Goal: Check status: Check status

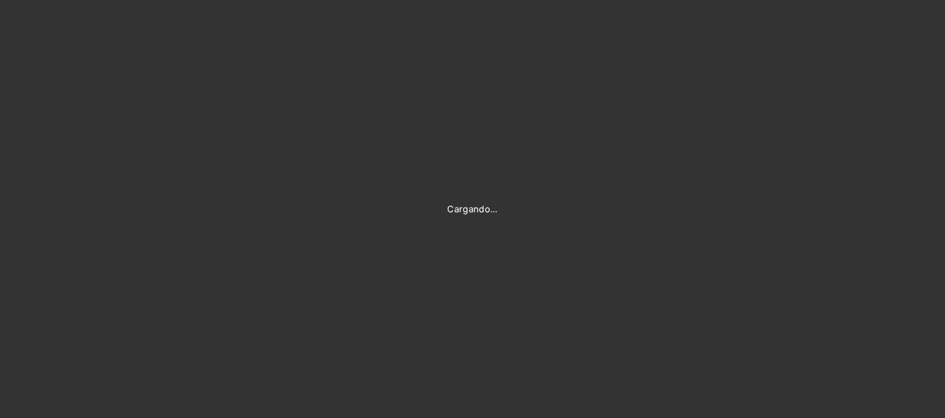
scroll to position [139, 0]
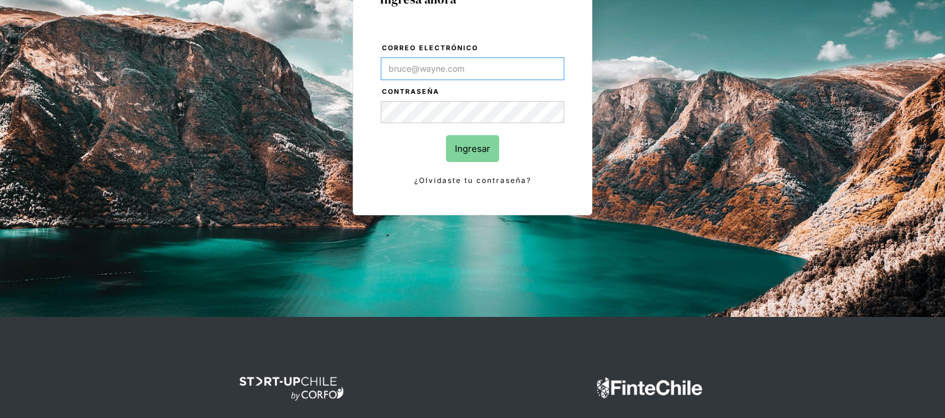
click at [471, 75] on input "Correo electrónico" at bounding box center [472, 68] width 183 height 23
type input "[EMAIL_ADDRESS][DOMAIN_NAME]"
click at [460, 151] on input "Ingresar" at bounding box center [472, 148] width 53 height 27
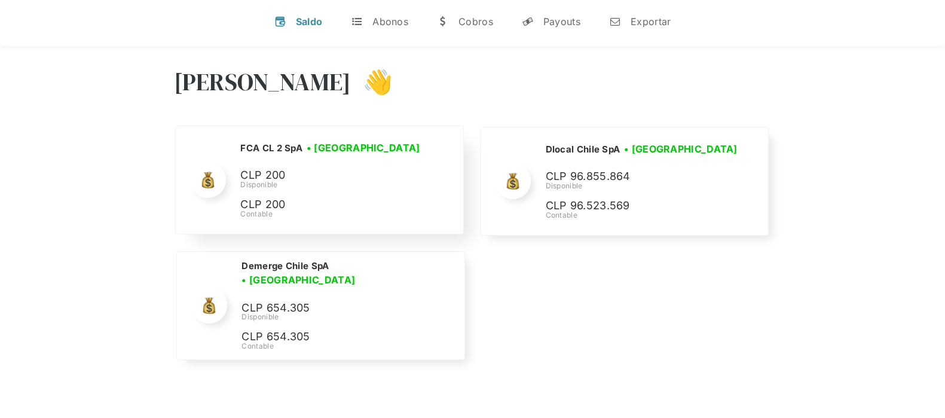
scroll to position [74, 0]
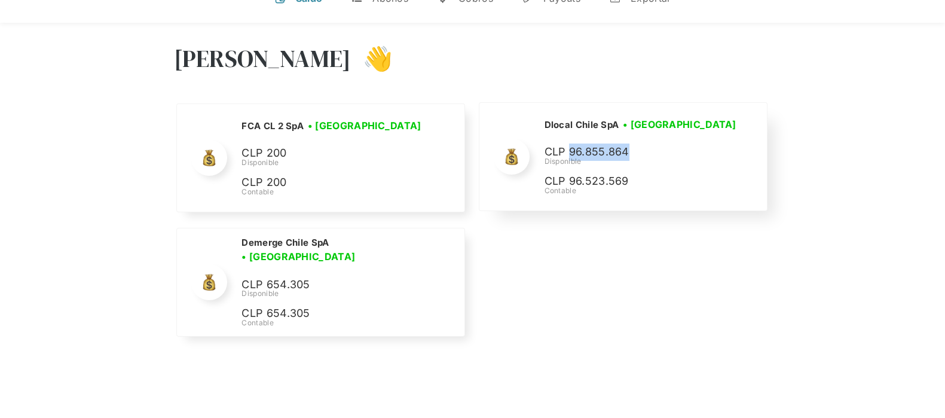
drag, startPoint x: 627, startPoint y: 145, endPoint x: 570, endPoint y: 151, distance: 57.7
click at [570, 151] on p "CLP 96.855.864" at bounding box center [633, 151] width 179 height 17
copy p "96.855.864"
drag, startPoint x: 310, startPoint y: 276, endPoint x: 265, endPoint y: 272, distance: 45.0
click at [265, 275] on p "CLP 654.305" at bounding box center [329, 283] width 179 height 17
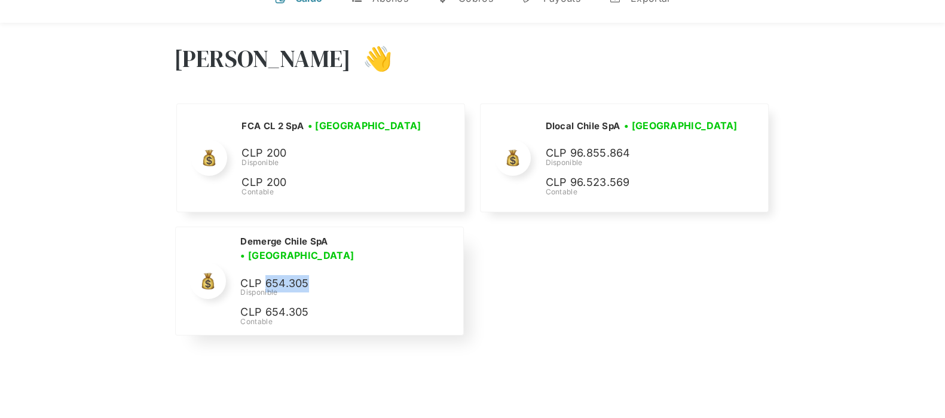
copy p "654.305"
click at [565, 350] on div "Hola Lucas 👋 Cargando tus cuentas... Nombre de la empresa • Conectada • Descone…" at bounding box center [472, 232] width 945 height 418
click at [69, 150] on div "Hola Lucas 👋 Cargando tus cuentas... Nombre de la empresa • Conectada • Descone…" at bounding box center [472, 187] width 945 height 329
drag, startPoint x: 306, startPoint y: 275, endPoint x: 261, endPoint y: 271, distance: 45.0
click at [261, 275] on p "CLP 654.305" at bounding box center [329, 283] width 179 height 17
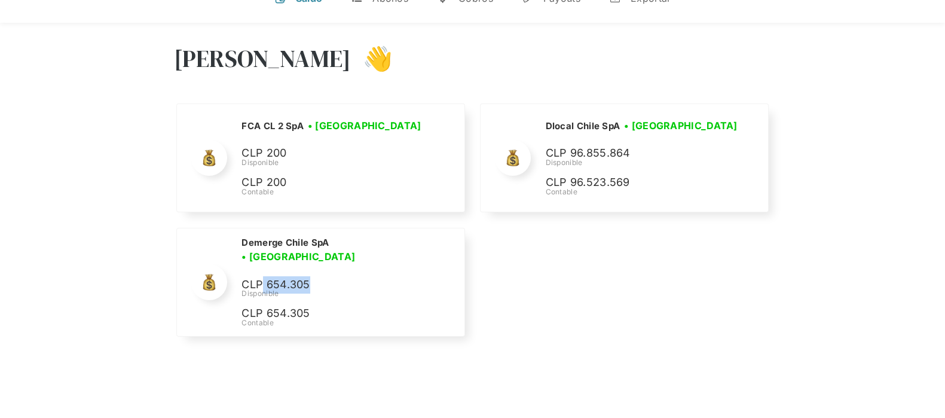
copy p "654.305"
